Goal: Task Accomplishment & Management: Manage account settings

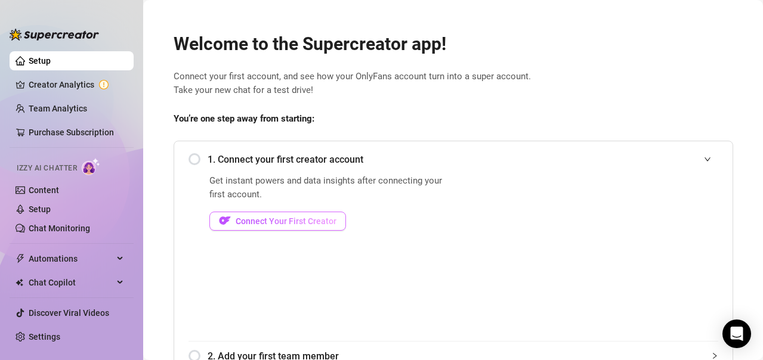
click at [288, 225] on span "Connect Your First Creator" at bounding box center [286, 221] width 101 height 10
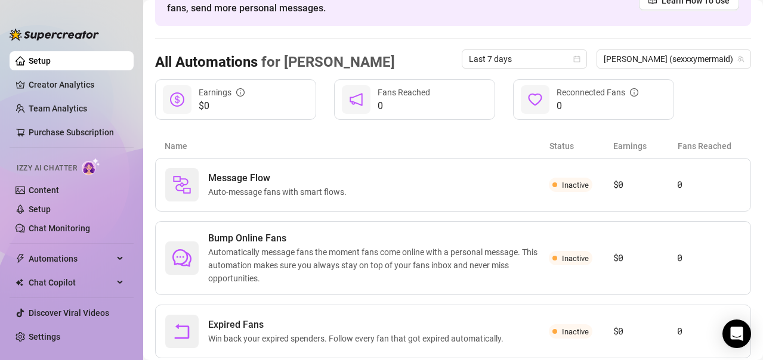
scroll to position [79, 0]
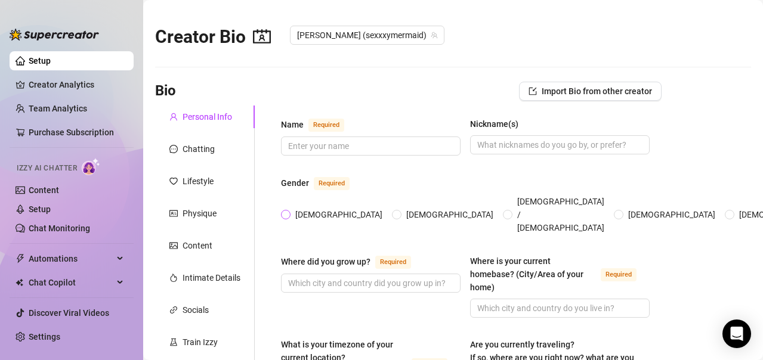
click at [294, 210] on span "[DEMOGRAPHIC_DATA]" at bounding box center [338, 214] width 97 height 13
click at [289, 212] on input "[DEMOGRAPHIC_DATA]" at bounding box center [286, 216] width 5 height 8
radio input "true"
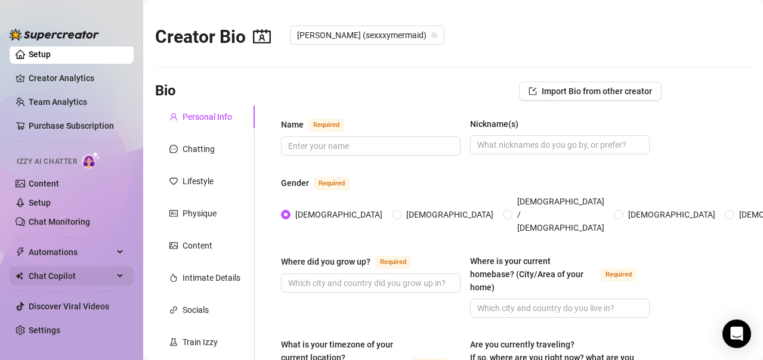
click at [98, 277] on span "Chat Copilot" at bounding box center [71, 276] width 85 height 19
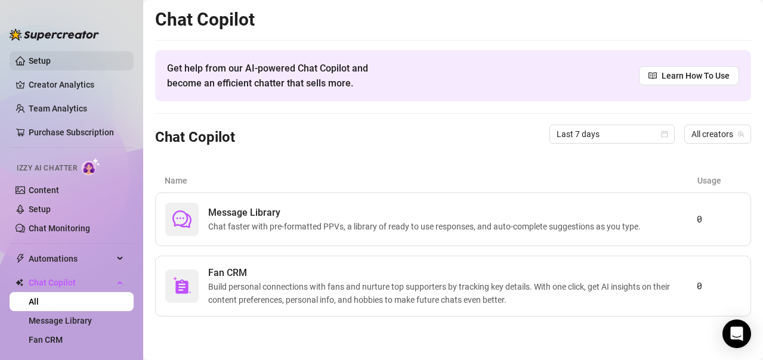
click at [51, 66] on link "Setup" at bounding box center [40, 61] width 22 height 10
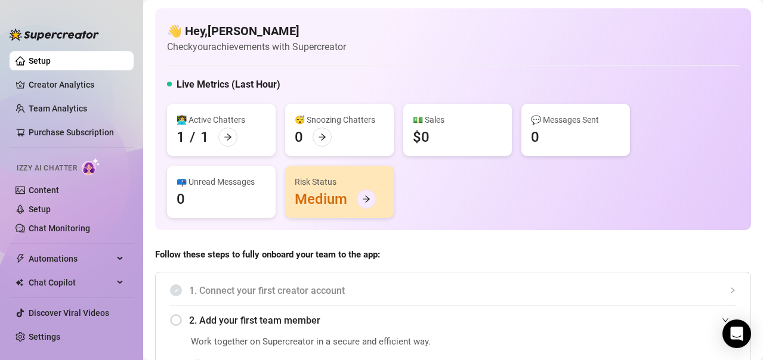
click at [366, 194] on div at bounding box center [366, 199] width 19 height 19
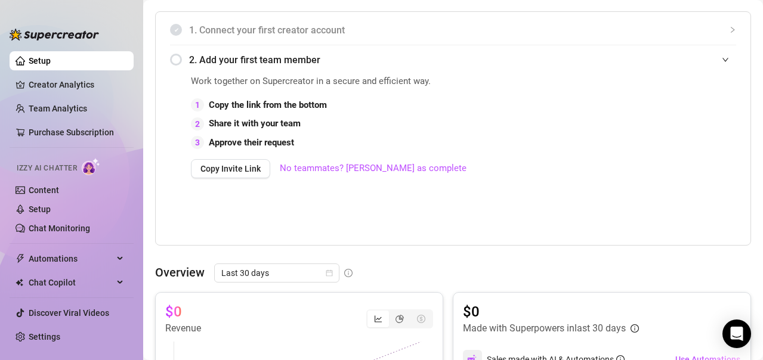
scroll to position [260, 0]
click at [318, 164] on link "No teammates? [PERSON_NAME] as complete" at bounding box center [373, 169] width 187 height 14
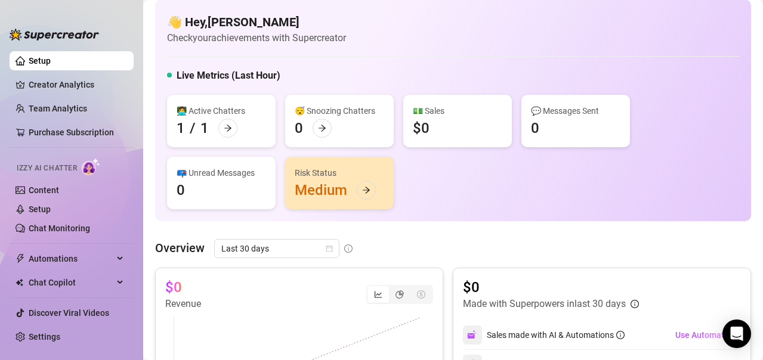
scroll to position [249, 0]
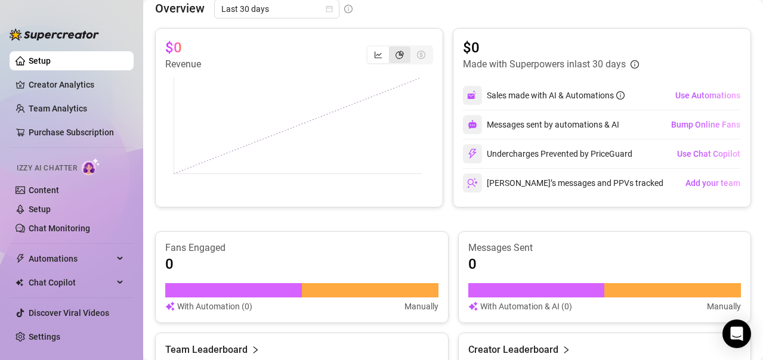
click at [389, 59] on div "segmented control" at bounding box center [399, 55] width 21 height 17
click at [392, 48] on input "segmented control" at bounding box center [392, 48] width 0 height 0
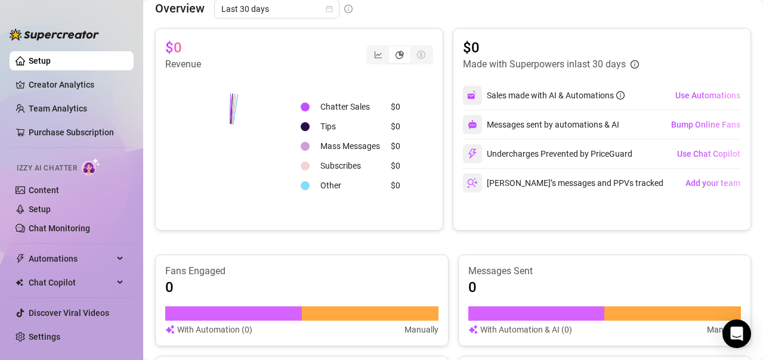
click at [411, 49] on div "segmented control" at bounding box center [420, 55] width 21 height 17
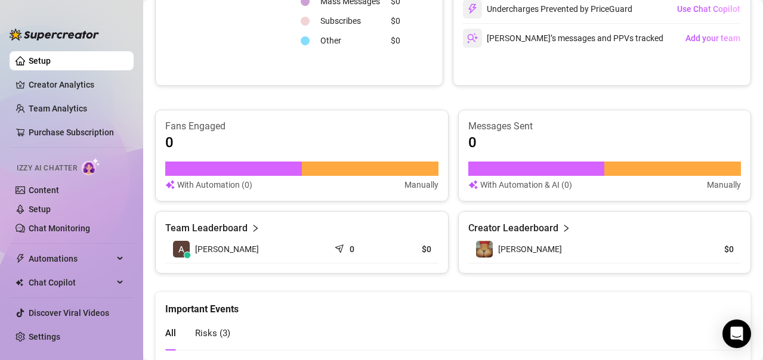
scroll to position [576, 0]
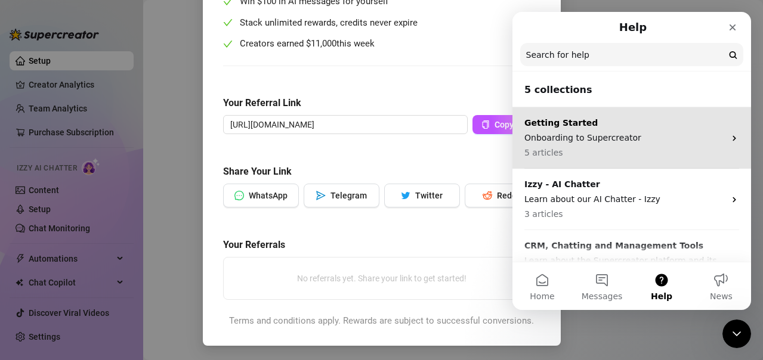
click at [643, 123] on p "Getting Started" at bounding box center [624, 123] width 200 height 13
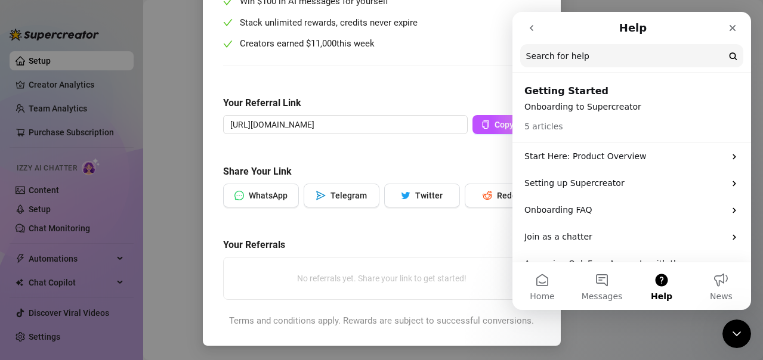
scroll to position [33, 0]
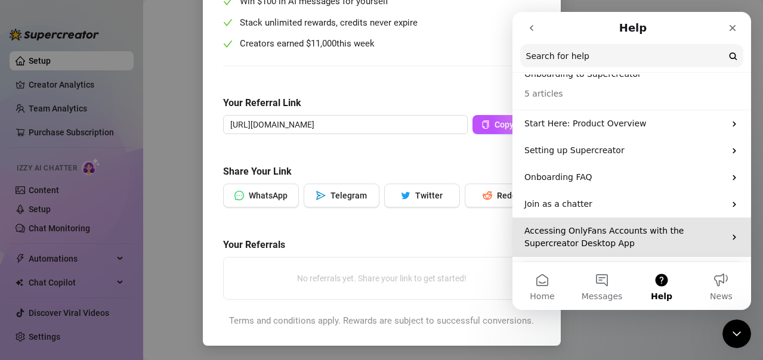
click at [652, 247] on p "Accessing OnlyFans Accounts with the Supercreator Desktop App" at bounding box center [624, 237] width 200 height 25
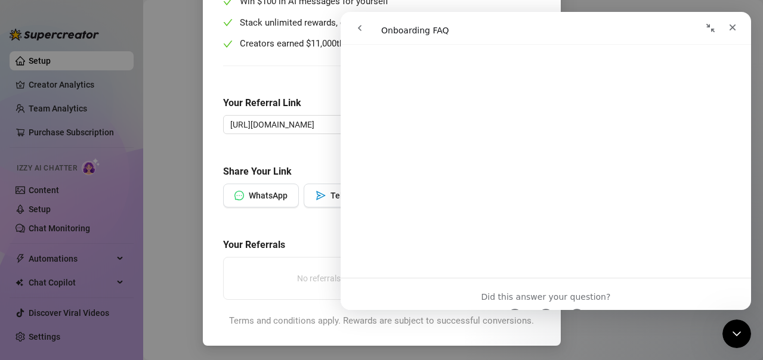
scroll to position [1611, 0]
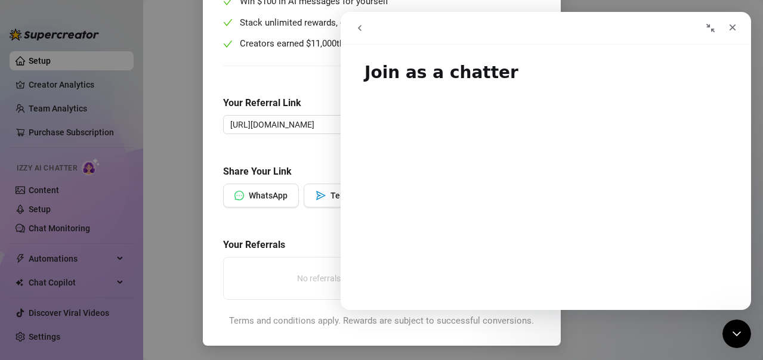
click at [359, 39] on button "go back" at bounding box center [359, 28] width 23 height 23
drag, startPoint x: 575, startPoint y: 33, endPoint x: 599, endPoint y: -61, distance: 96.8
click at [110, 48] on div "Give $100, Earn $100 Help us spread the message! Share your referral link with …" at bounding box center [381, 180] width 763 height 360
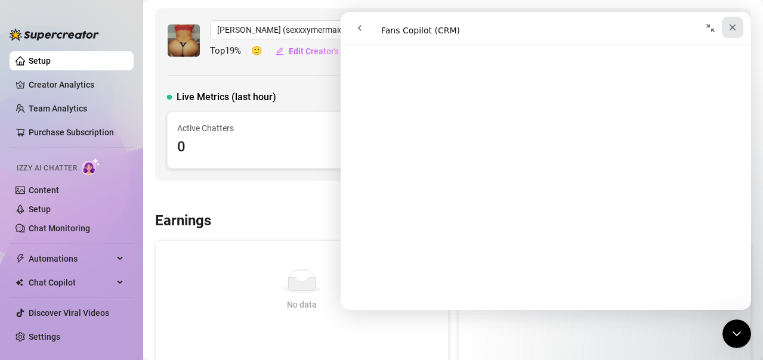
click at [727, 26] on div "Close" at bounding box center [731, 27] width 21 height 21
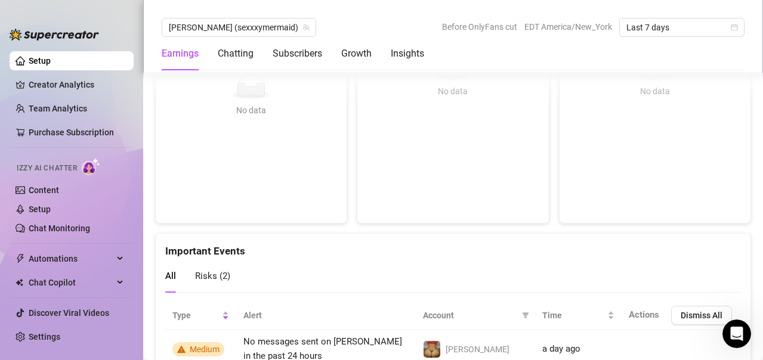
scroll to position [2293, 0]
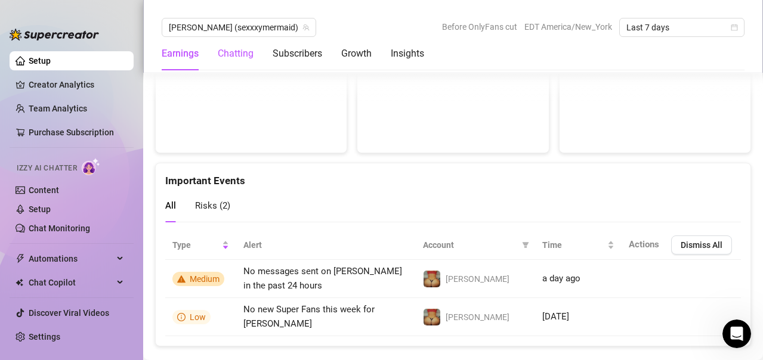
click at [248, 55] on div "Chatting" at bounding box center [236, 54] width 36 height 14
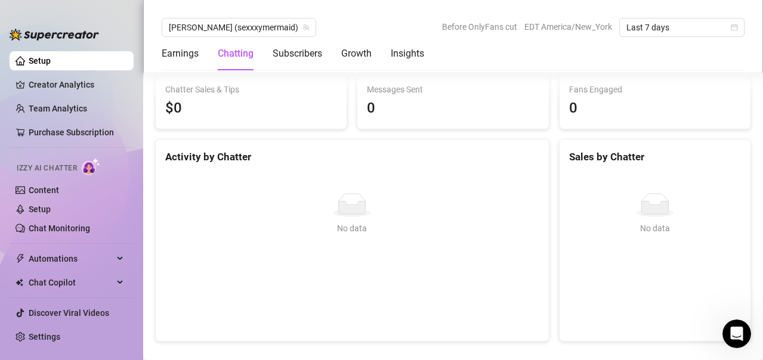
scroll to position [370, 0]
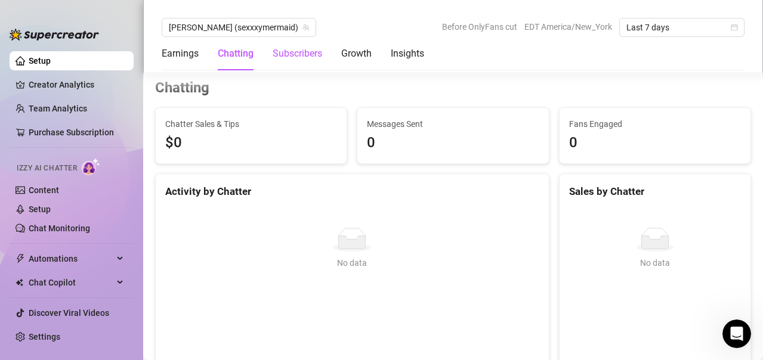
click at [294, 55] on div "Subscribers" at bounding box center [296, 54] width 49 height 14
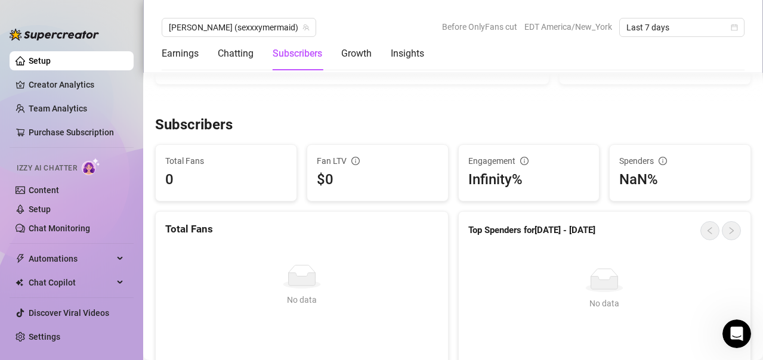
scroll to position [699, 0]
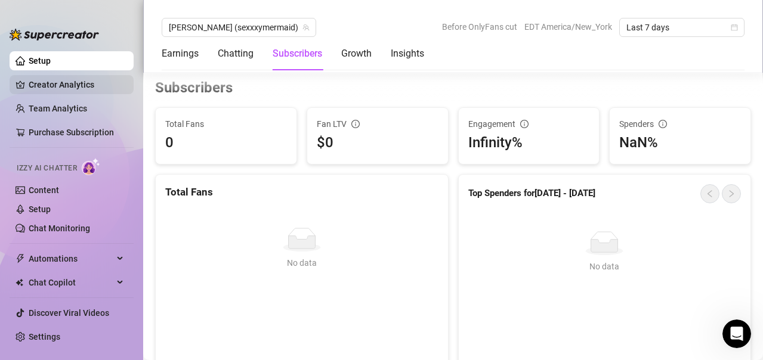
click at [80, 87] on link "Creator Analytics" at bounding box center [76, 84] width 95 height 19
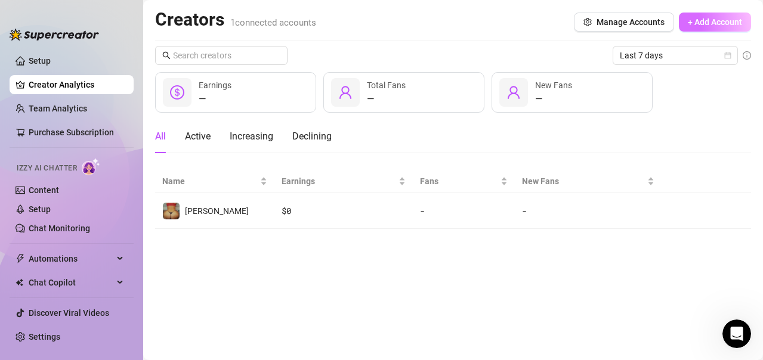
click at [731, 17] on span "+ Add Account" at bounding box center [715, 22] width 54 height 10
